Goal: Find specific page/section: Find specific page/section

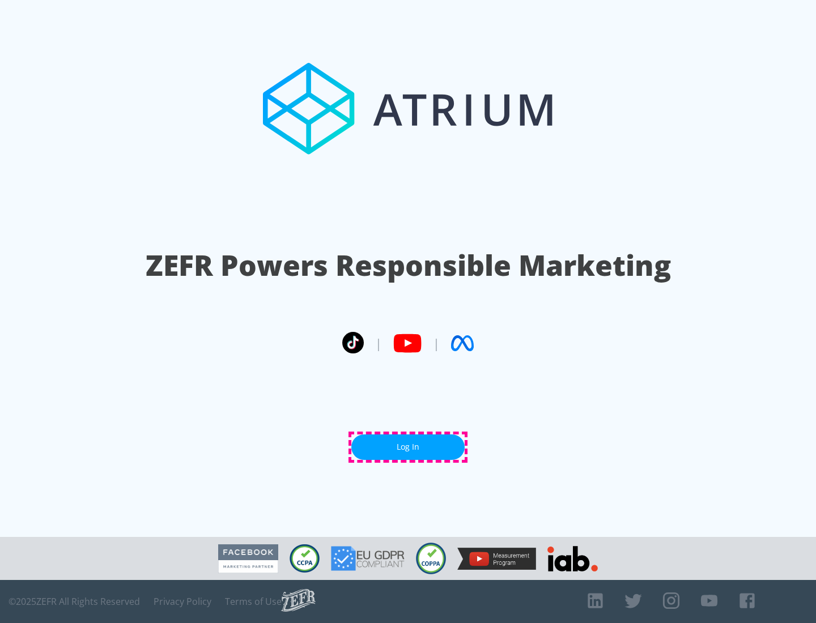
click at [408, 447] on link "Log In" at bounding box center [407, 447] width 113 height 25
